Goal: Information Seeking & Learning: Learn about a topic

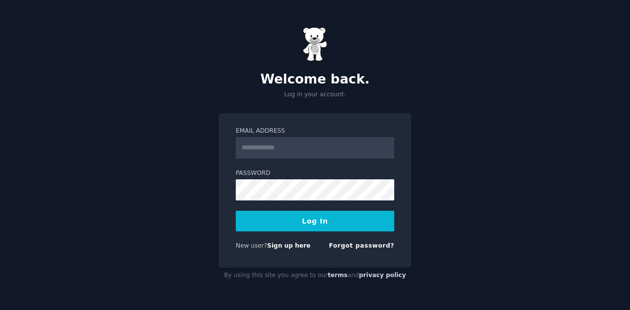
type input "**********"
click at [313, 227] on button "Log In" at bounding box center [315, 221] width 158 height 21
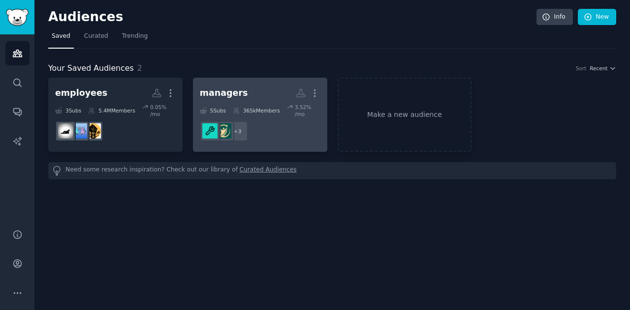
click at [247, 89] on h2 "managers Custom Audience More" at bounding box center [260, 93] width 121 height 17
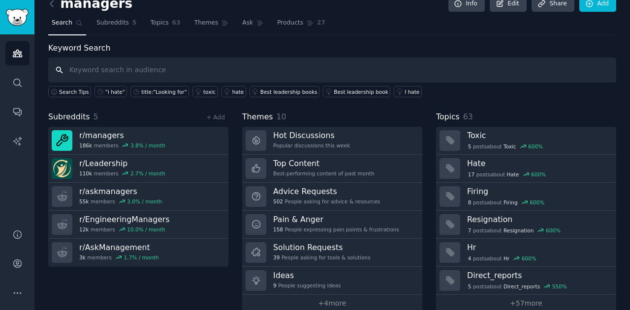
scroll to position [27, 0]
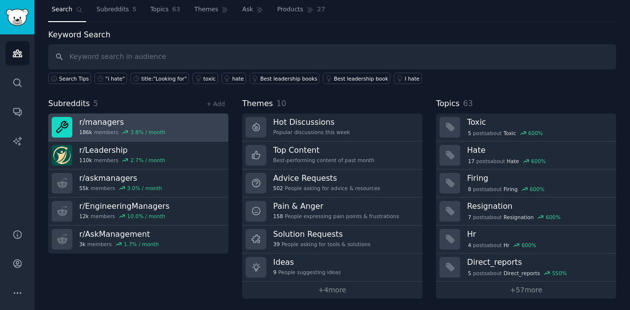
click at [173, 122] on link "r/ managers 186k members 3.8 % / month" at bounding box center [138, 128] width 180 height 28
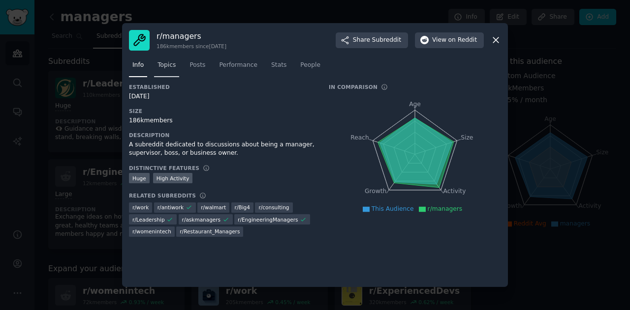
click at [163, 67] on span "Topics" at bounding box center [166, 65] width 18 height 9
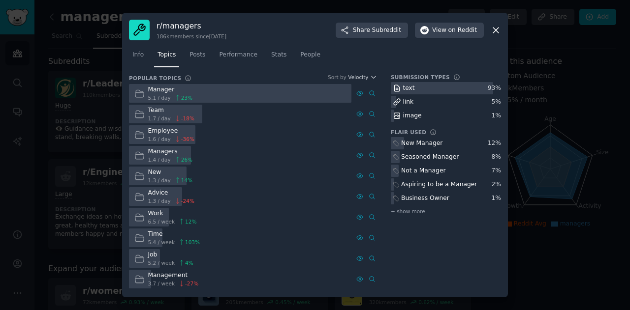
click at [240, 199] on div "Advice 1.3 / day -24 %" at bounding box center [240, 196] width 222 height 19
click at [194, 52] on span "Posts" at bounding box center [197, 55] width 16 height 9
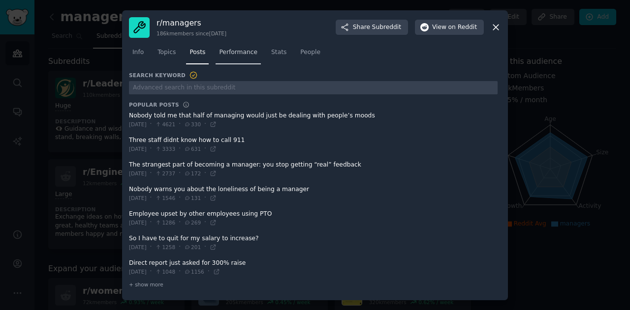
click at [230, 53] on span "Performance" at bounding box center [238, 52] width 38 height 9
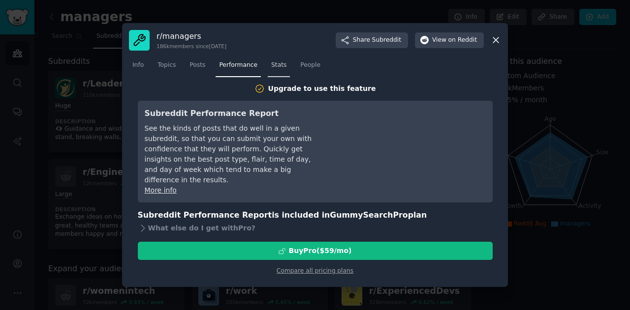
click at [271, 66] on span "Stats" at bounding box center [278, 65] width 15 height 9
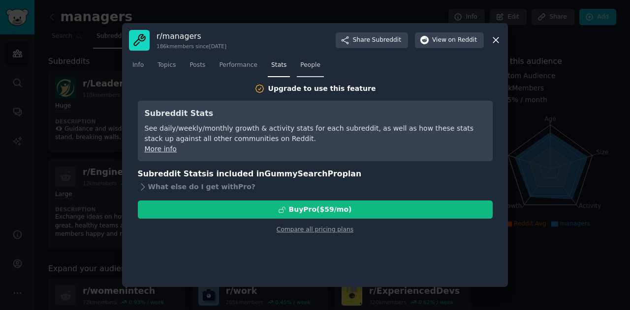
click at [310, 65] on link "People" at bounding box center [310, 68] width 27 height 20
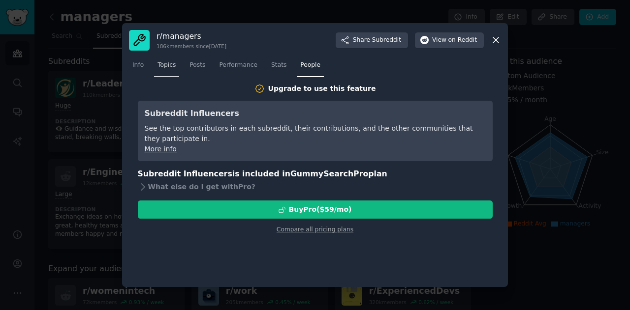
click at [162, 67] on span "Topics" at bounding box center [166, 65] width 18 height 9
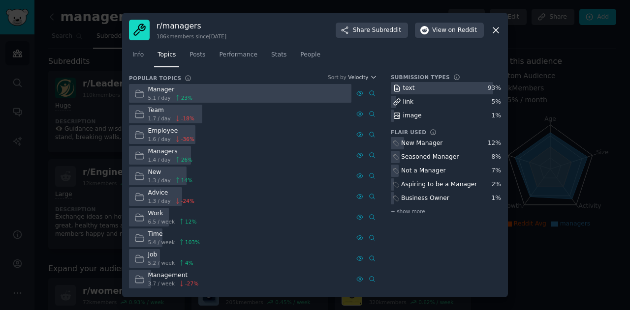
click at [429, 144] on div "New Manager" at bounding box center [421, 143] width 41 height 9
click at [233, 97] on div at bounding box center [240, 93] width 222 height 19
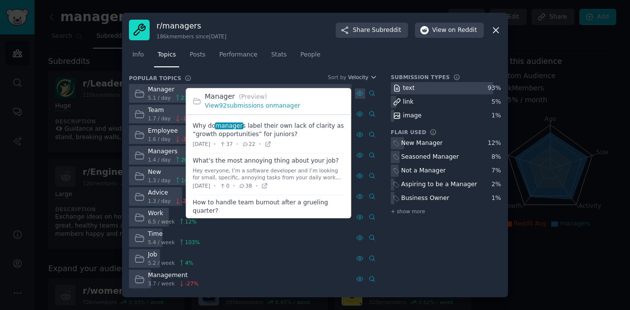
click at [358, 94] on icon at bounding box center [359, 93] width 7 height 7
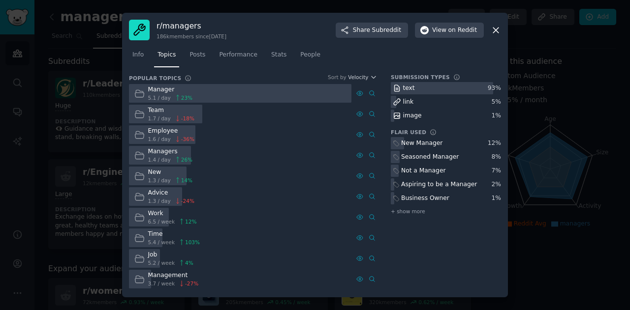
click at [280, 42] on div "Info Topics Posts Performance Stats People" at bounding box center [315, 56] width 372 height 33
click at [492, 31] on icon at bounding box center [496, 30] width 10 height 10
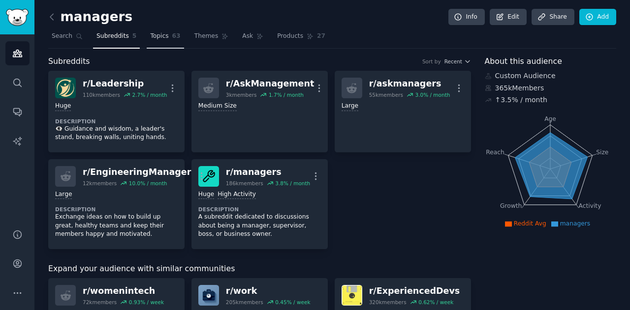
click at [153, 40] on link "Topics 63" at bounding box center [165, 39] width 37 height 20
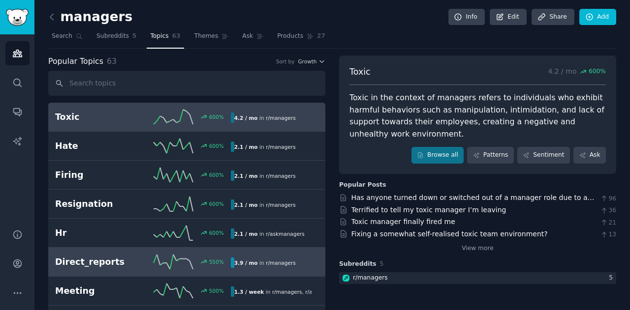
click at [123, 260] on h2 "Direct_reports" at bounding box center [99, 262] width 88 height 12
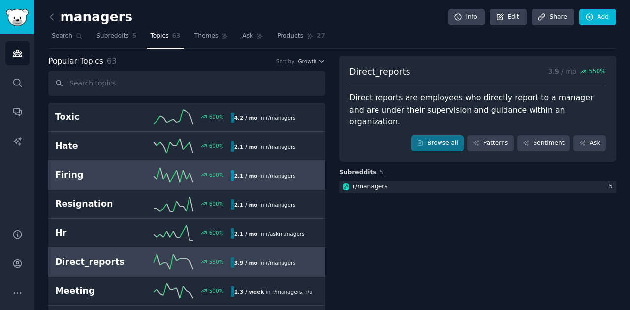
click at [111, 181] on div "Firing 600 % 2.1 / mo in r/ managers" at bounding box center [186, 175] width 263 height 15
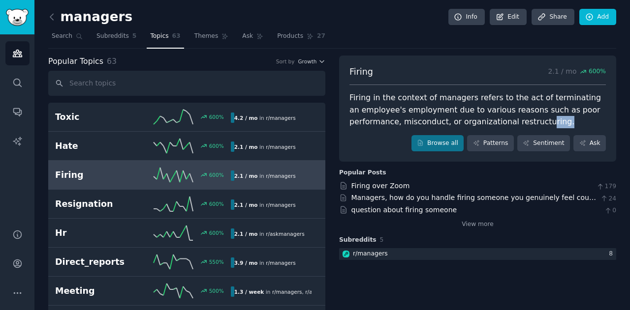
drag, startPoint x: 546, startPoint y: 120, endPoint x: 495, endPoint y: 120, distance: 50.7
click at [514, 121] on div "Firing in the context of managers refers to the act of terminating an employee'…" at bounding box center [477, 110] width 256 height 36
click at [443, 115] on div "Firing in the context of managers refers to the act of terminating an employee'…" at bounding box center [477, 110] width 256 height 36
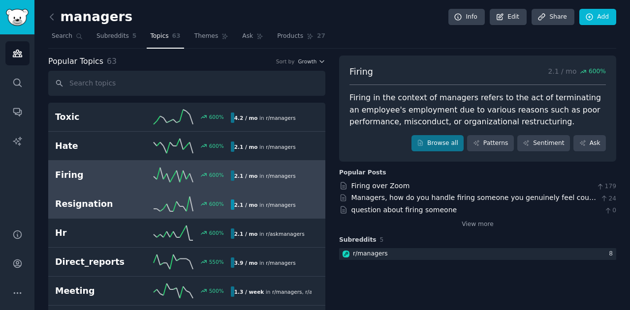
scroll to position [49, 0]
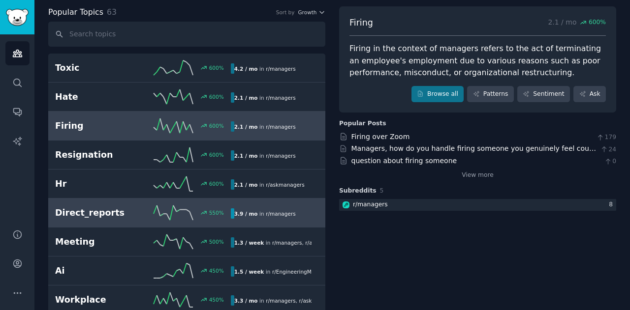
click at [113, 214] on h2 "Direct_reports" at bounding box center [99, 213] width 88 height 12
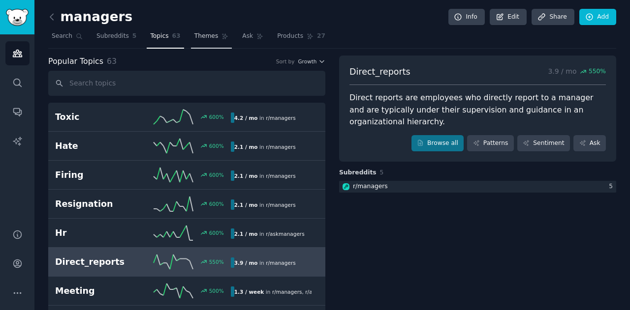
click at [204, 41] on link "Themes" at bounding box center [211, 39] width 41 height 20
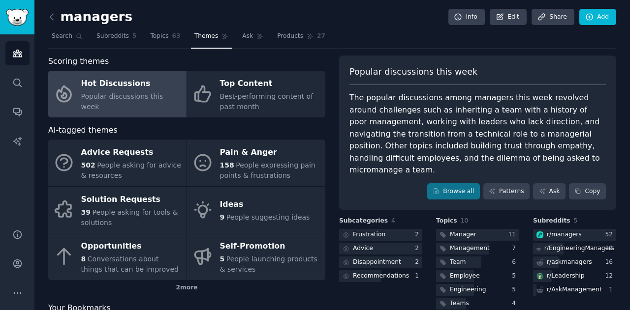
click at [405, 88] on div "Popular discussions this week The popular discussions among managers this week …" at bounding box center [477, 133] width 277 height 155
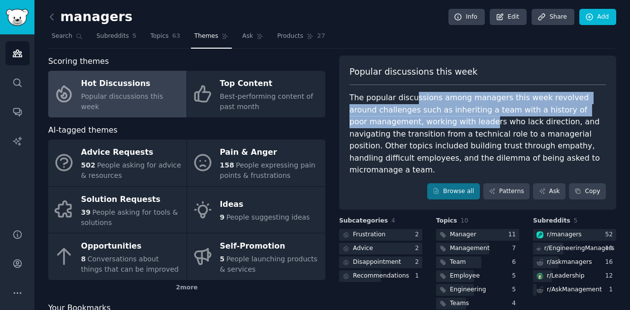
drag, startPoint x: 410, startPoint y: 101, endPoint x: 413, endPoint y: 125, distance: 24.7
click at [413, 125] on div "The popular discussions among managers this week revolved around challenges suc…" at bounding box center [477, 134] width 256 height 85
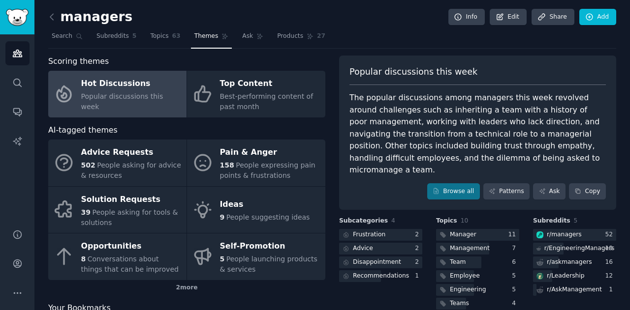
click at [386, 100] on div "The popular discussions among managers this week revolved around challenges suc…" at bounding box center [477, 134] width 256 height 85
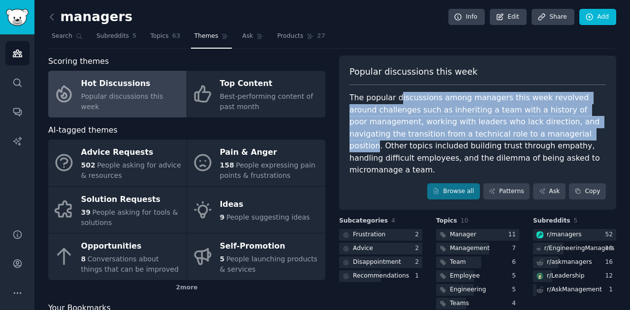
drag, startPoint x: 395, startPoint y: 99, endPoint x: 503, endPoint y: 132, distance: 113.8
click at [503, 132] on div "The popular discussions among managers this week revolved around challenges suc…" at bounding box center [477, 134] width 256 height 85
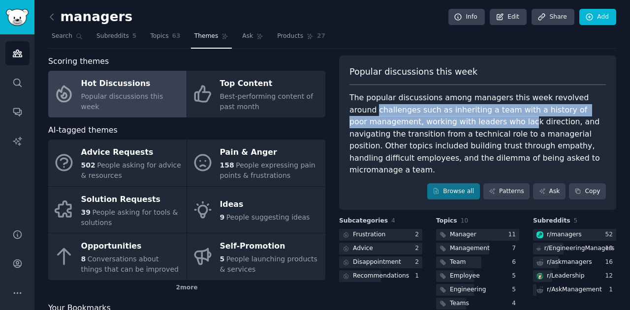
drag, startPoint x: 348, startPoint y: 105, endPoint x: 447, endPoint y: 122, distance: 100.2
click at [447, 122] on div "The popular discussions among managers this week revolved around challenges suc…" at bounding box center [477, 134] width 256 height 85
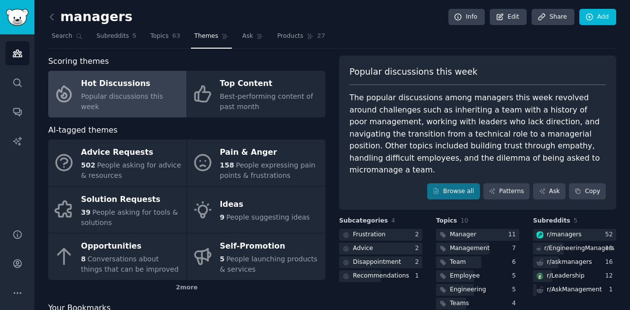
click at [464, 121] on div "The popular discussions among managers this week revolved around challenges suc…" at bounding box center [477, 134] width 256 height 85
click at [494, 121] on div "The popular discussions among managers this week revolved around challenges suc…" at bounding box center [477, 134] width 256 height 85
click at [499, 120] on div "The popular discussions among managers this week revolved around challenges suc…" at bounding box center [477, 134] width 256 height 85
click at [498, 120] on div "The popular discussions among managers this week revolved around challenges suc…" at bounding box center [477, 134] width 256 height 85
click at [491, 121] on div "The popular discussions among managers this week revolved around challenges suc…" at bounding box center [477, 134] width 256 height 85
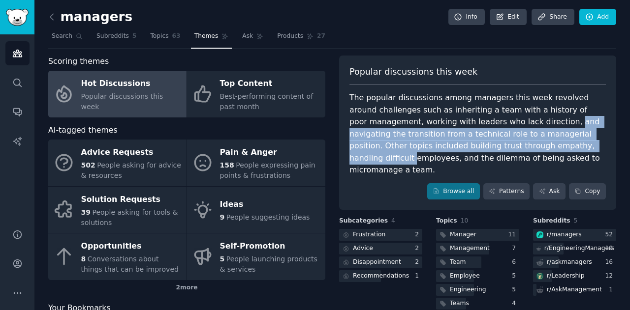
drag, startPoint x: 495, startPoint y: 121, endPoint x: 518, endPoint y: 144, distance: 32.4
click at [518, 144] on div "The popular discussions among managers this week revolved around challenges suc…" at bounding box center [477, 134] width 256 height 85
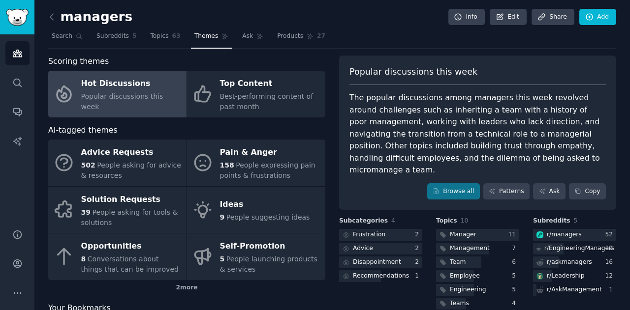
click at [530, 152] on div "The popular discussions among managers this week revolved around challenges suc…" at bounding box center [477, 134] width 256 height 85
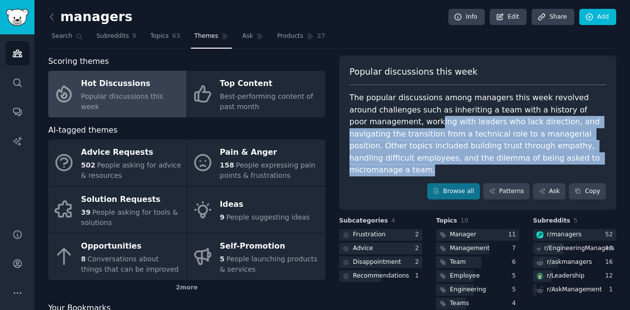
drag, startPoint x: 532, startPoint y: 157, endPoint x: 365, endPoint y: 117, distance: 172.0
click at [365, 117] on div "The popular discussions among managers this week revolved around challenges suc…" at bounding box center [477, 134] width 256 height 85
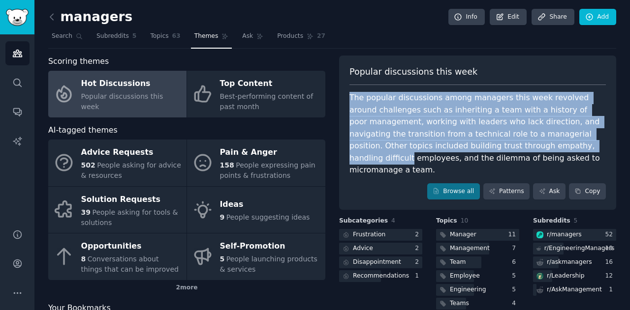
drag, startPoint x: 347, startPoint y: 97, endPoint x: 518, endPoint y: 150, distance: 178.3
click at [518, 150] on div "Popular discussions this week The popular discussions among managers this week …" at bounding box center [477, 133] width 277 height 155
click at [518, 150] on div "The popular discussions among managers this week revolved around challenges suc…" at bounding box center [477, 134] width 256 height 85
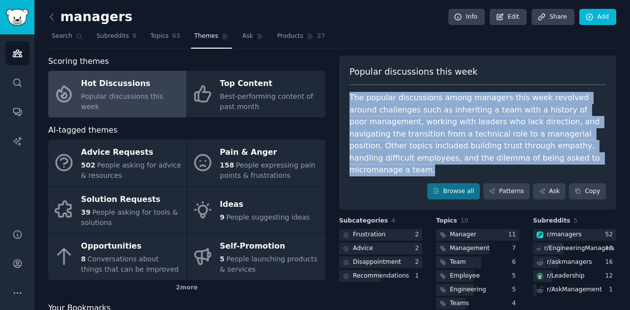
drag, startPoint x: 523, startPoint y: 159, endPoint x: 349, endPoint y: 98, distance: 184.2
click at [349, 98] on div "The popular discussions among managers this week revolved around challenges suc…" at bounding box center [477, 134] width 256 height 85
click at [472, 103] on div "The popular discussions among managers this week revolved around challenges suc…" at bounding box center [477, 134] width 256 height 85
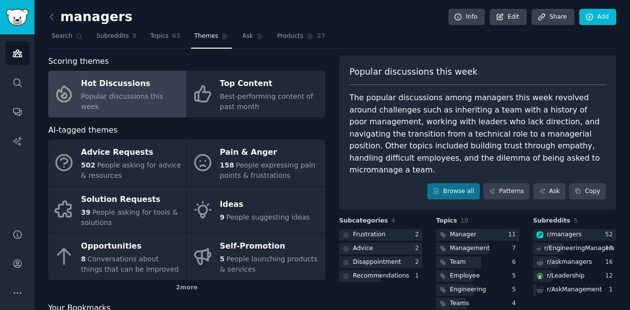
click at [415, 92] on div "The popular discussions among managers this week revolved around challenges suc…" at bounding box center [477, 134] width 256 height 85
click at [492, 158] on div "The popular discussions among managers this week revolved around challenges suc…" at bounding box center [477, 134] width 256 height 85
click at [475, 122] on div "The popular discussions among managers this week revolved around challenges suc…" at bounding box center [477, 134] width 256 height 85
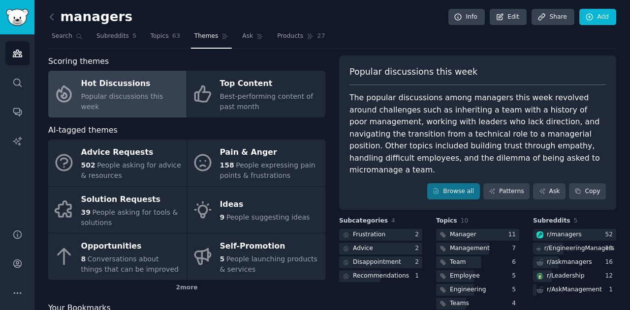
click at [492, 111] on div "The popular discussions among managers this week revolved around challenges suc…" at bounding box center [477, 134] width 256 height 85
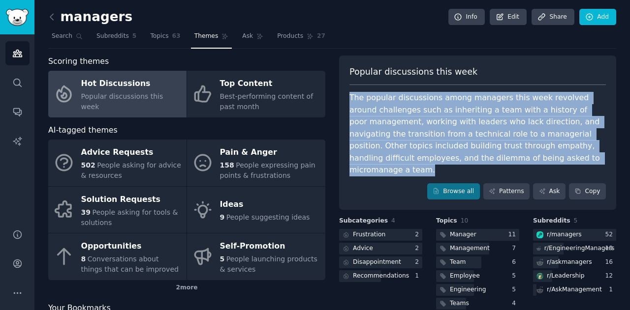
click at [492, 111] on div "The popular discussions among managers this week revolved around challenges suc…" at bounding box center [477, 134] width 256 height 85
click at [551, 131] on div "The popular discussions among managers this week revolved around challenges suc…" at bounding box center [477, 134] width 256 height 85
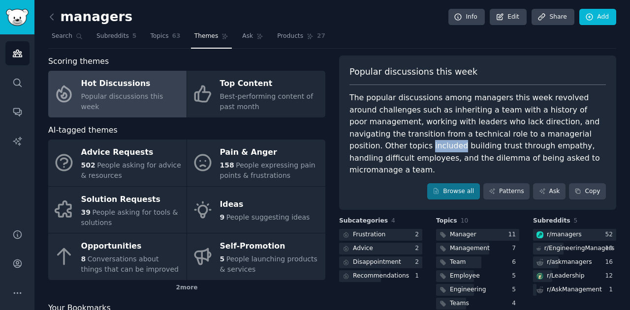
click at [551, 130] on div "The popular discussions among managers this week revolved around challenges suc…" at bounding box center [477, 134] width 256 height 85
click at [552, 134] on div "The popular discussions among managers this week revolved around challenges suc…" at bounding box center [477, 134] width 256 height 85
click at [532, 143] on div "The popular discussions among managers this week revolved around challenges suc…" at bounding box center [477, 134] width 256 height 85
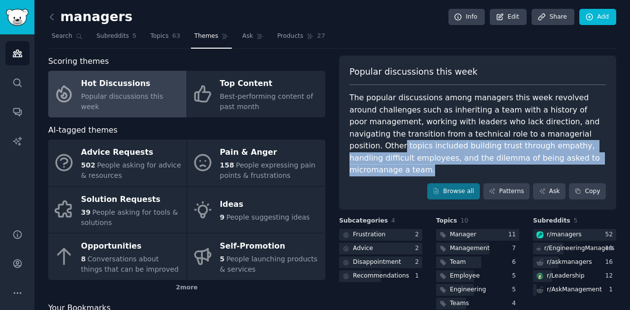
drag, startPoint x: 537, startPoint y: 157, endPoint x: 527, endPoint y: 137, distance: 22.0
click at [527, 137] on div "The popular discussions among managers this week revolved around challenges suc…" at bounding box center [477, 134] width 256 height 85
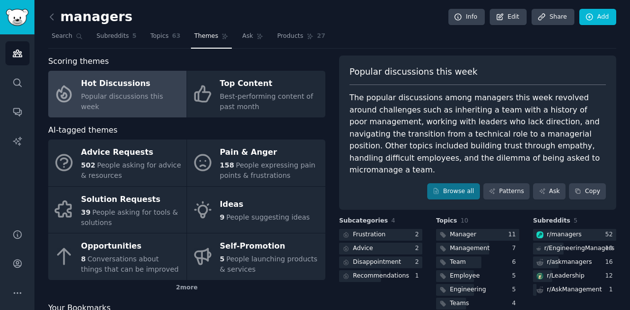
click at [527, 137] on div "The popular discussions among managers this week revolved around challenges suc…" at bounding box center [477, 134] width 256 height 85
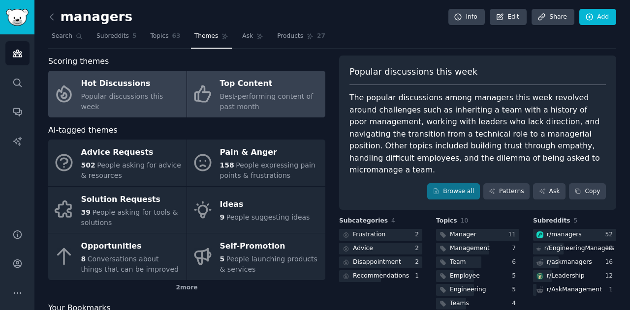
click at [277, 110] on div "Best-performing content of past month" at bounding box center [270, 102] width 100 height 21
